Goal: Transaction & Acquisition: Book appointment/travel/reservation

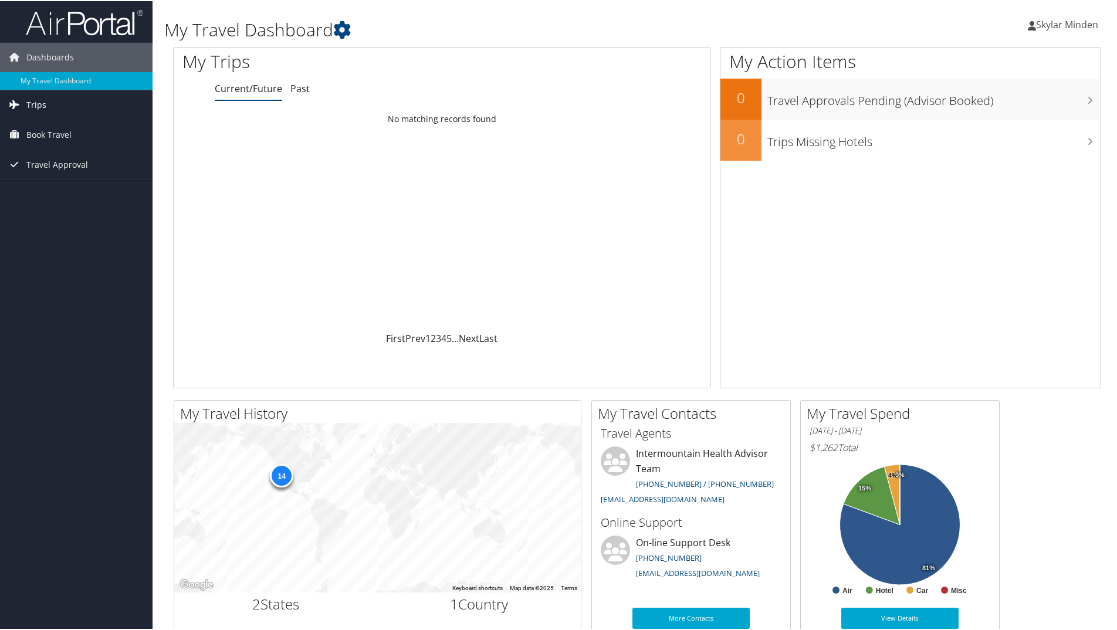
click at [38, 100] on span "Trips" at bounding box center [36, 103] width 20 height 29
click at [58, 190] on span "Book Travel" at bounding box center [48, 186] width 45 height 29
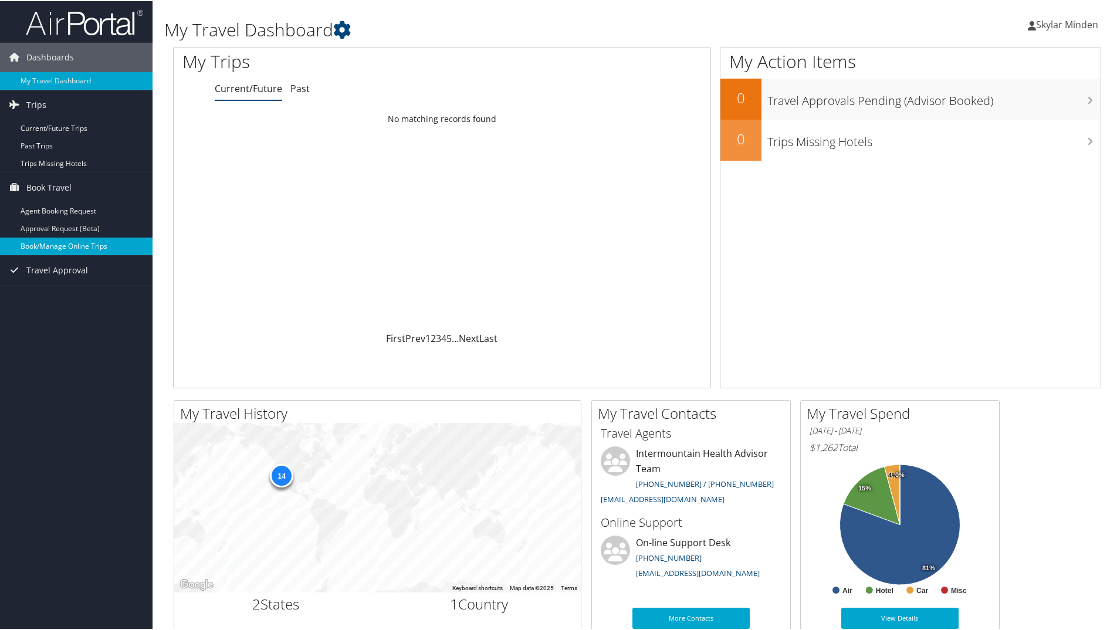
click at [124, 246] on link "Book/Manage Online Trips" at bounding box center [76, 246] width 153 height 18
